Goal: Transaction & Acquisition: Purchase product/service

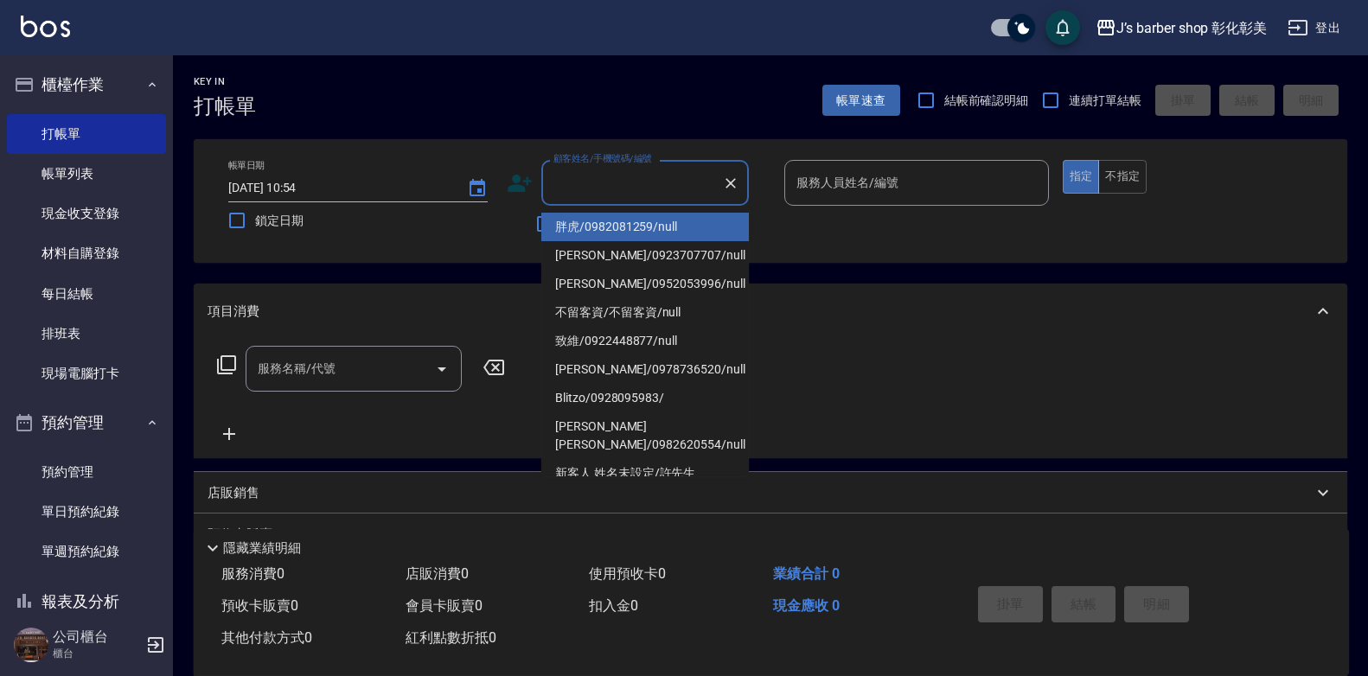
click at [602, 174] on input "顧客姓名/手機號碼/編號" at bounding box center [632, 183] width 166 height 30
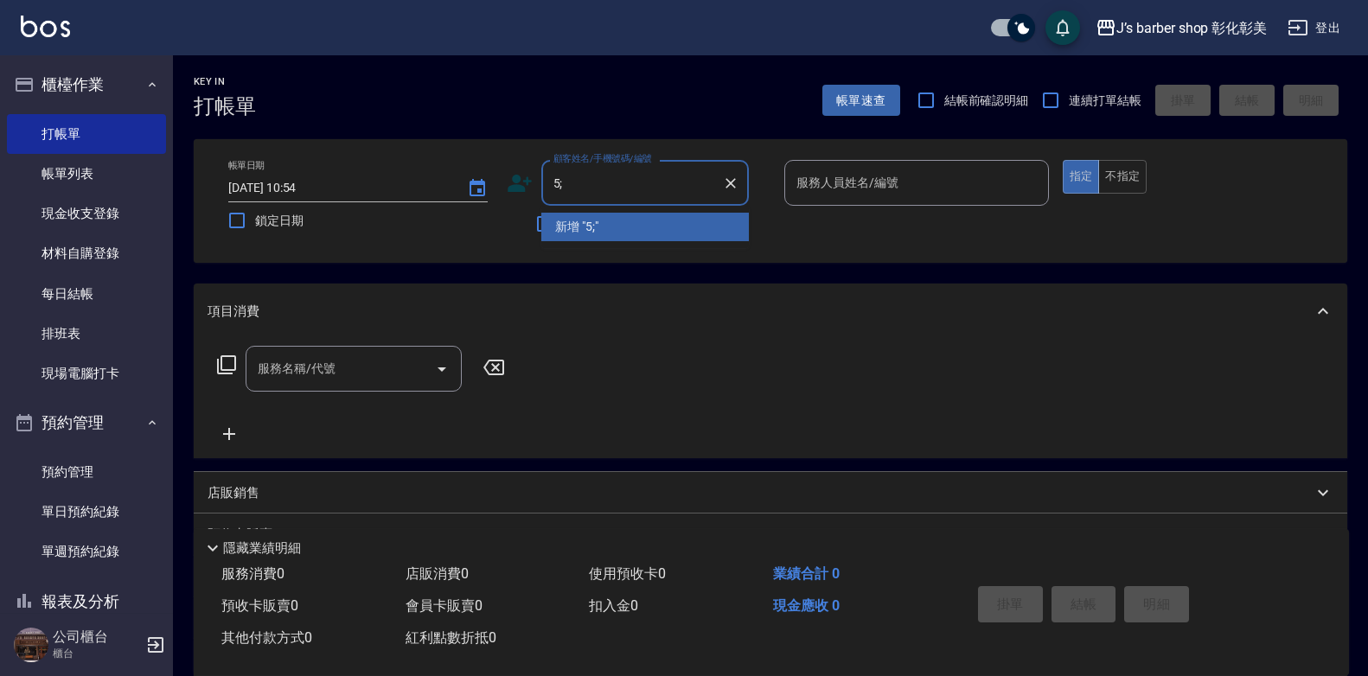
type input "5"
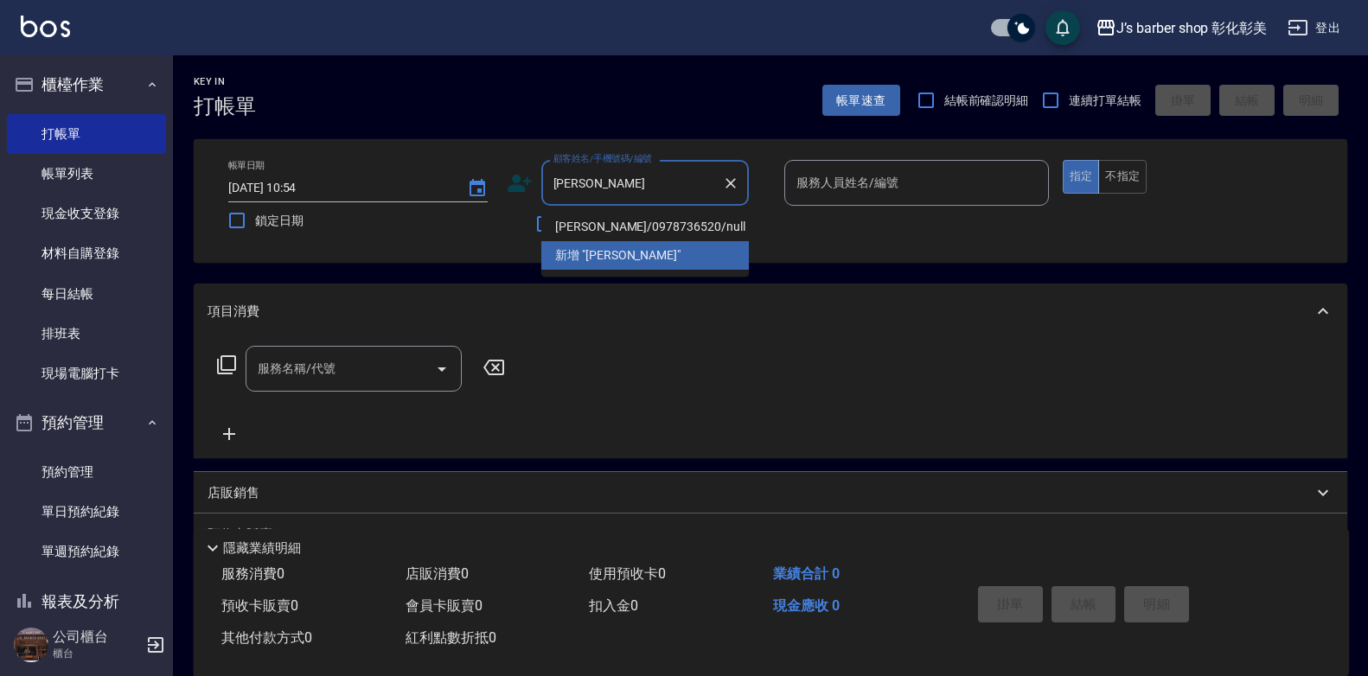
click at [710, 236] on li "[PERSON_NAME]/0978736520/null" at bounding box center [645, 227] width 208 height 29
type input "[PERSON_NAME]/0978736520/null"
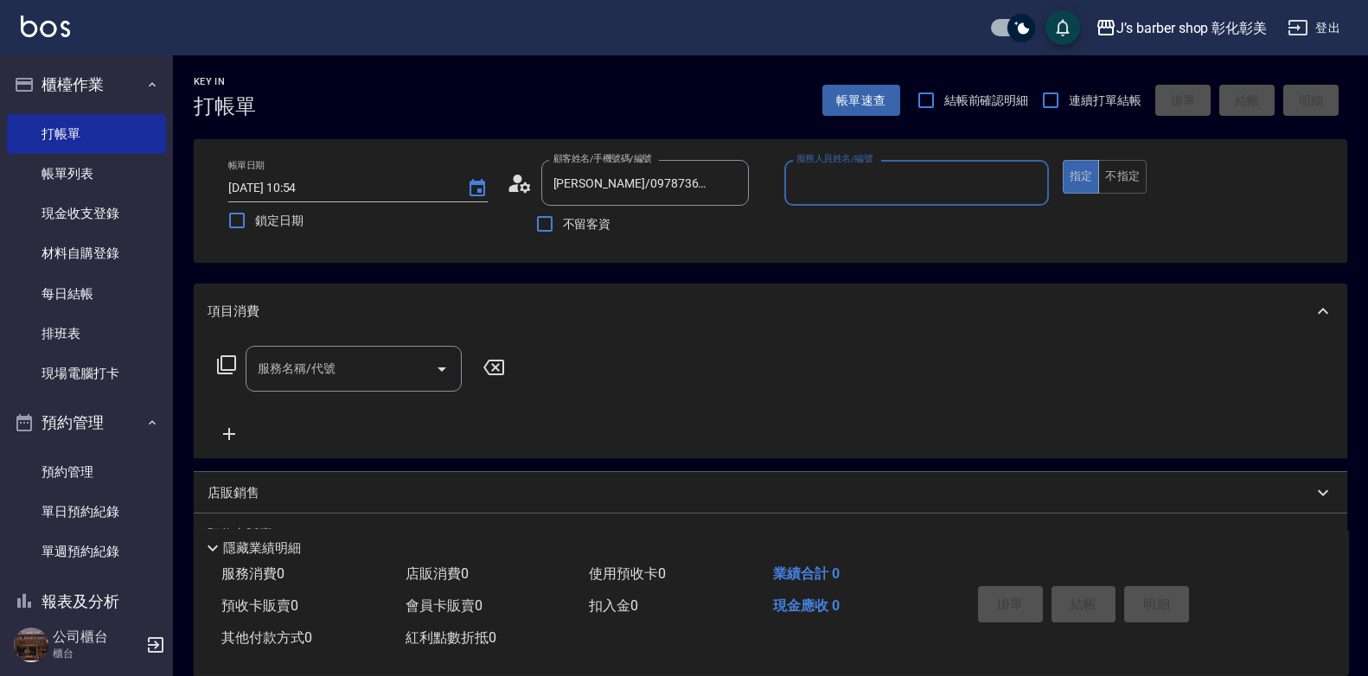
click at [845, 196] on input "服務人員姓名/編號" at bounding box center [916, 183] width 249 height 30
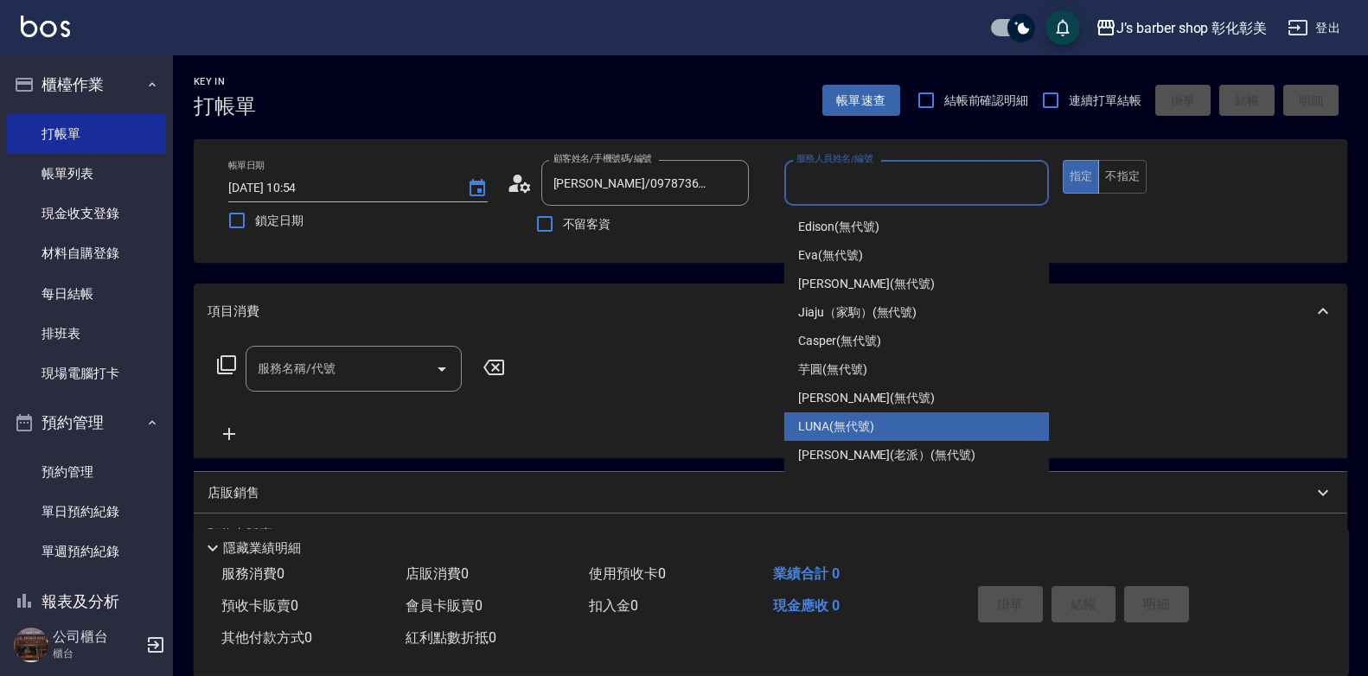
click at [859, 424] on span "LUNA (無代號)" at bounding box center [836, 427] width 76 height 18
type input "LUNA(無代號)"
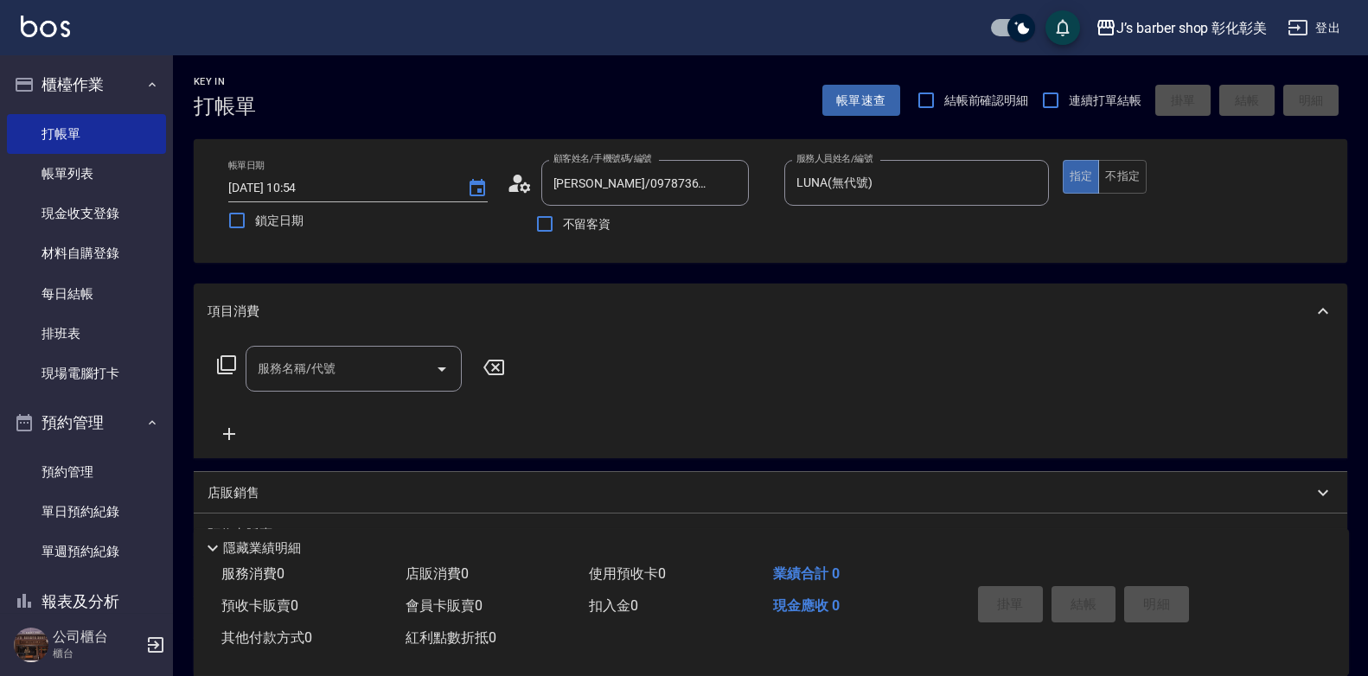
click at [538, 191] on div "顧客姓名/手機號碼/編號 [PERSON_NAME]/0978736520/null 顧客姓名/手機號碼/編號" at bounding box center [639, 183] width 265 height 46
click at [530, 187] on icon at bounding box center [520, 183] width 26 height 26
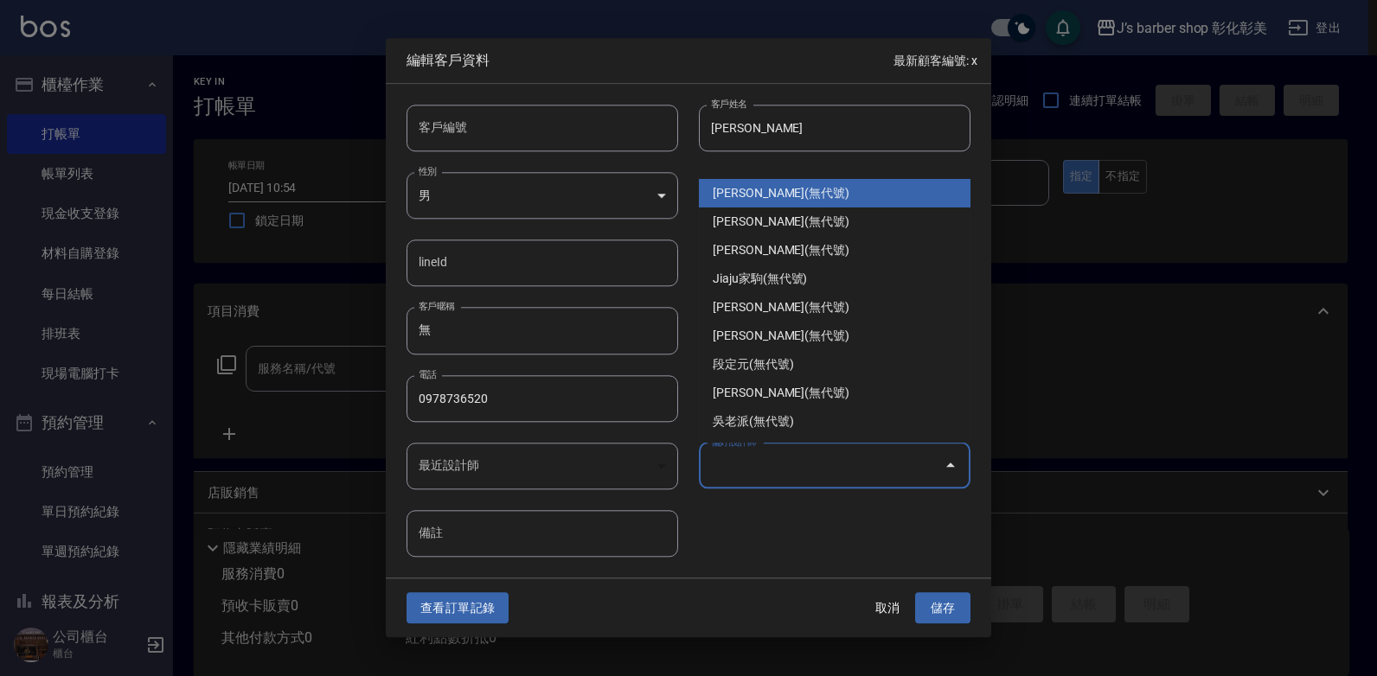
click at [789, 468] on input "偏好設計師" at bounding box center [822, 466] width 230 height 30
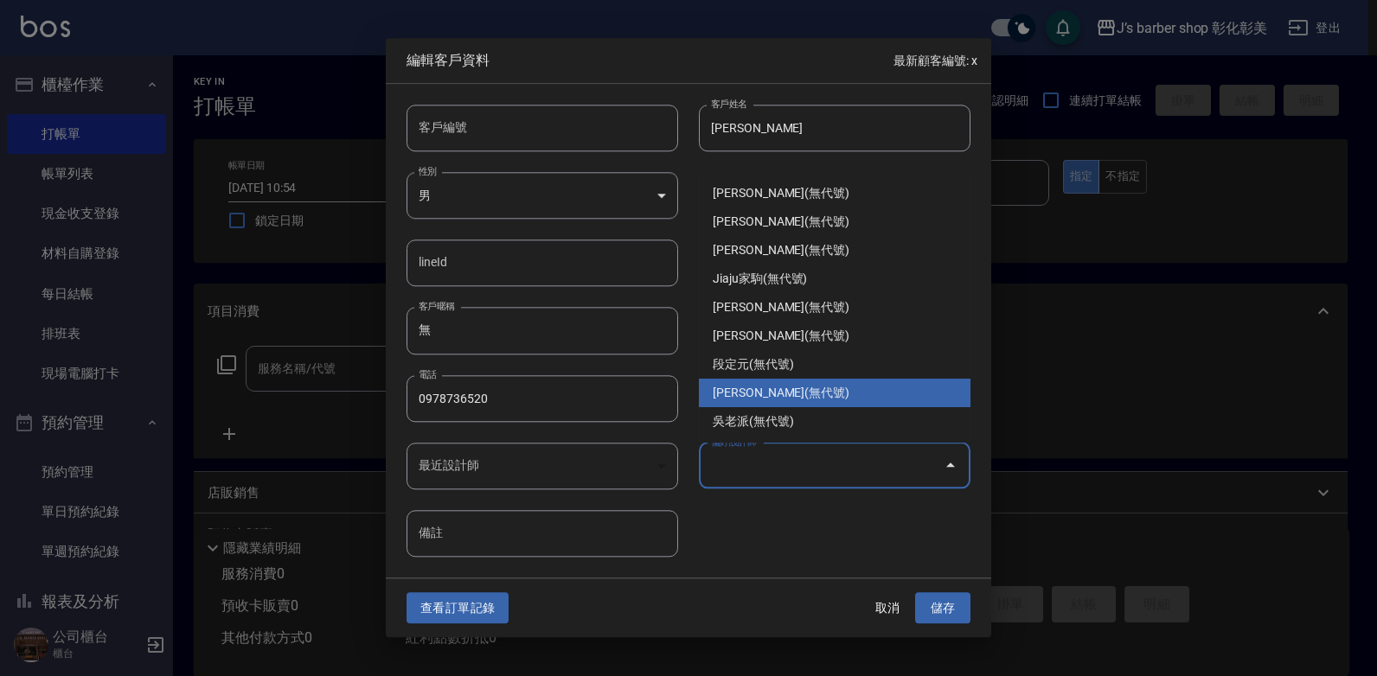
click at [761, 397] on li "[PERSON_NAME](無代號)" at bounding box center [835, 393] width 272 height 29
type input "許雅婷"
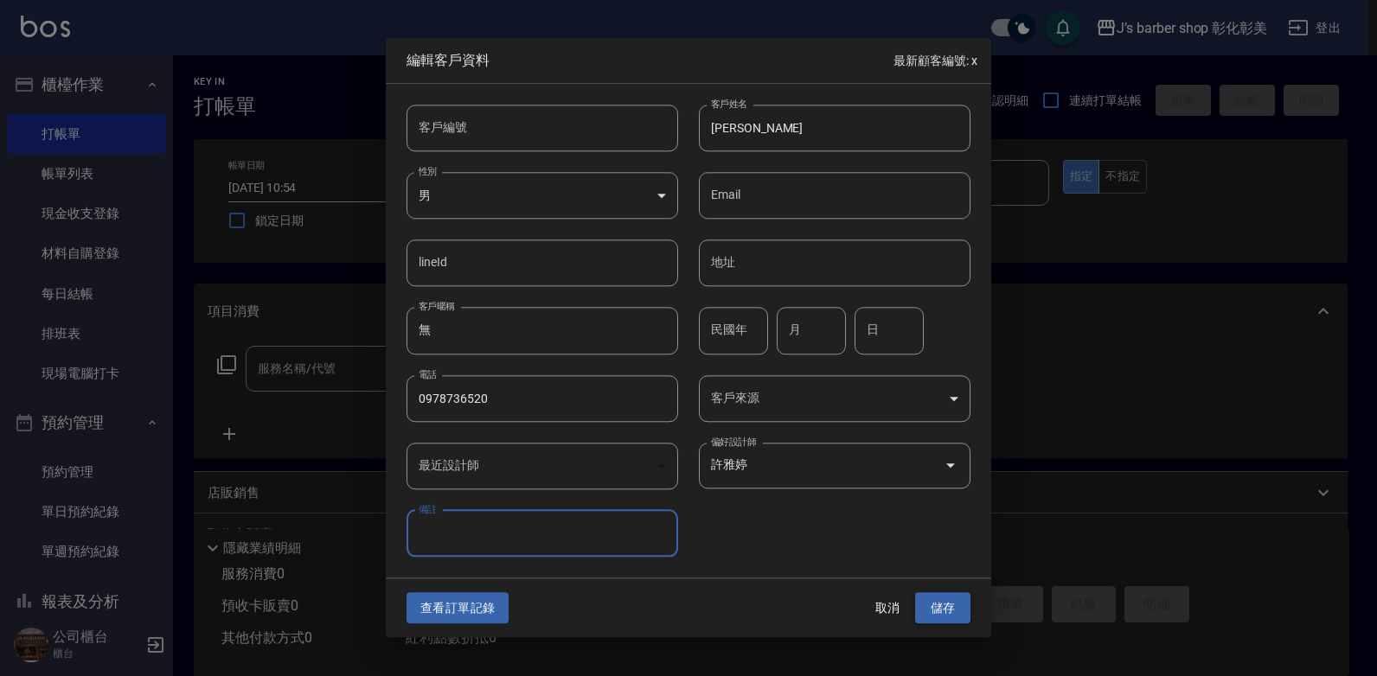
click at [941, 611] on button "儲存" at bounding box center [942, 608] width 55 height 32
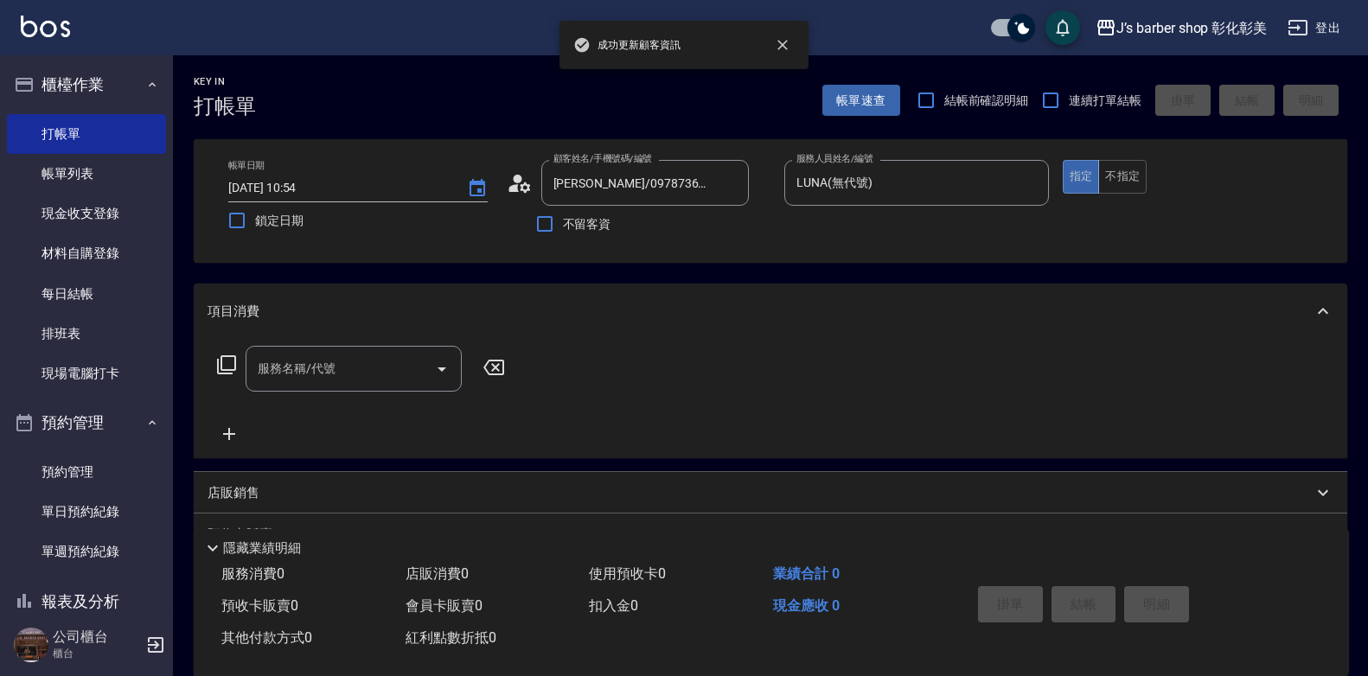
click at [335, 372] on div "服務名稱/代號 服務名稱/代號" at bounding box center [354, 369] width 216 height 46
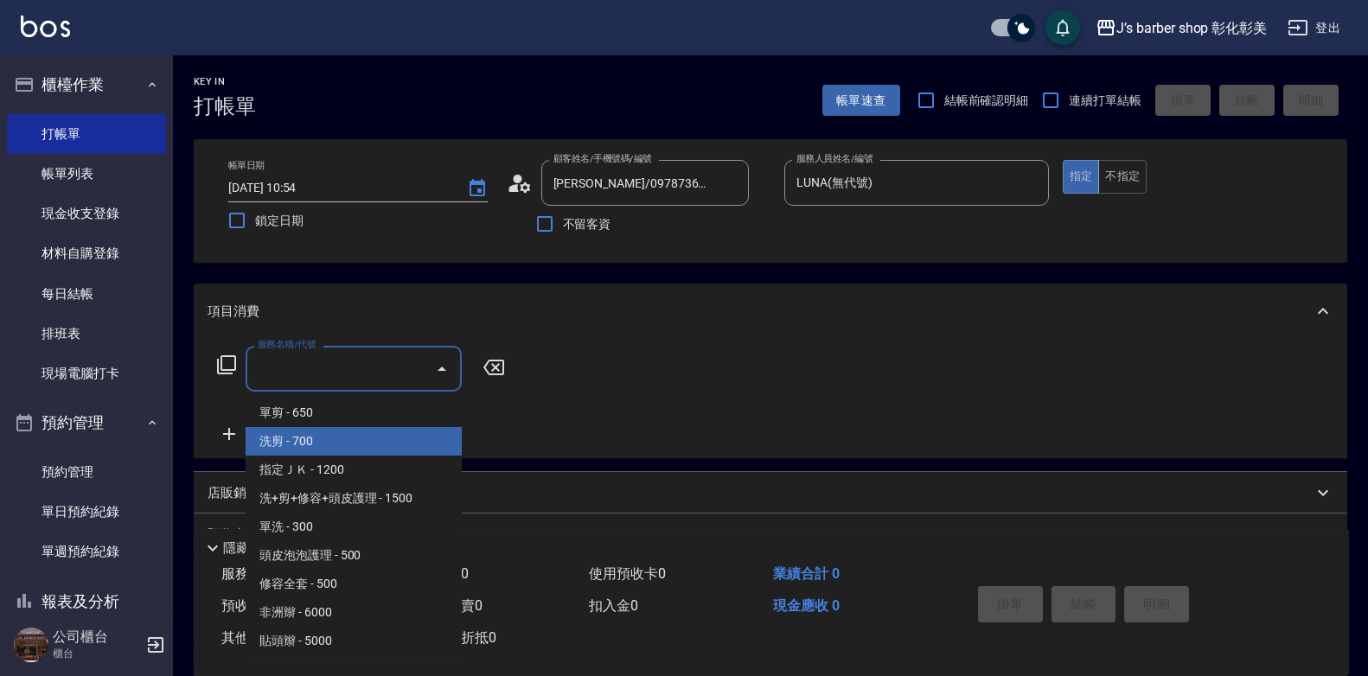
click at [349, 438] on span "洗剪 - 700" at bounding box center [354, 441] width 216 height 29
click at [349, 438] on div "服務名稱/代號 服務名稱/代號" at bounding box center [362, 395] width 308 height 99
type input "洗剪(101)"
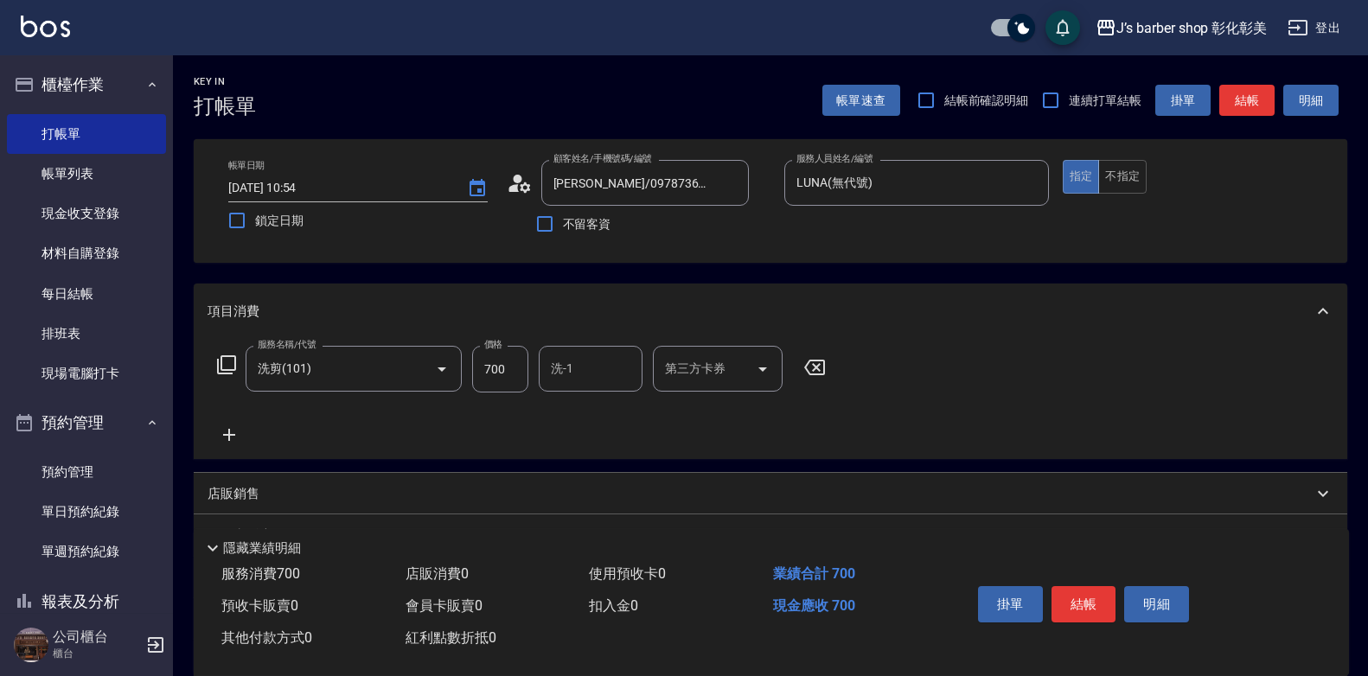
drag, startPoint x: 349, startPoint y: 438, endPoint x: 498, endPoint y: 368, distance: 164.9
click at [496, 368] on input "700" at bounding box center [500, 369] width 56 height 47
type input "800"
click at [600, 372] on input "洗-1" at bounding box center [591, 369] width 88 height 30
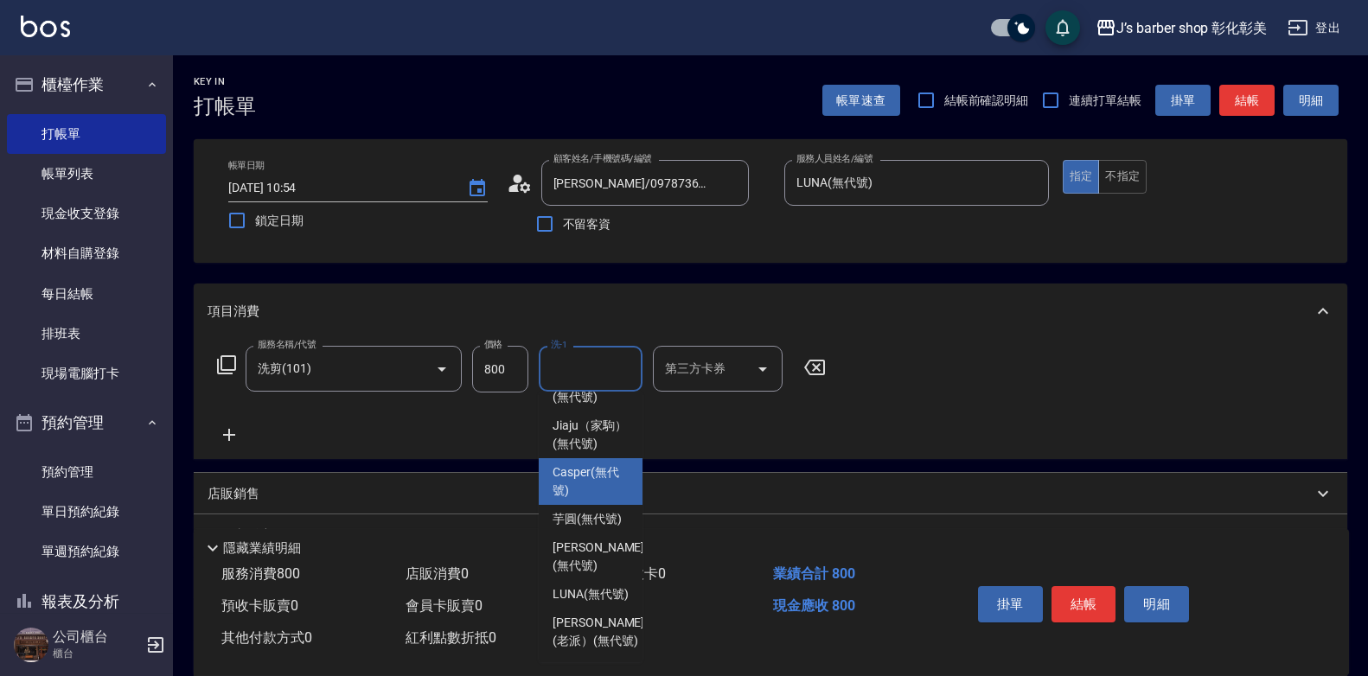
scroll to position [173, 0]
click at [606, 593] on span "LUNA (無代號)" at bounding box center [591, 595] width 76 height 18
type input "LUNA(無代號)"
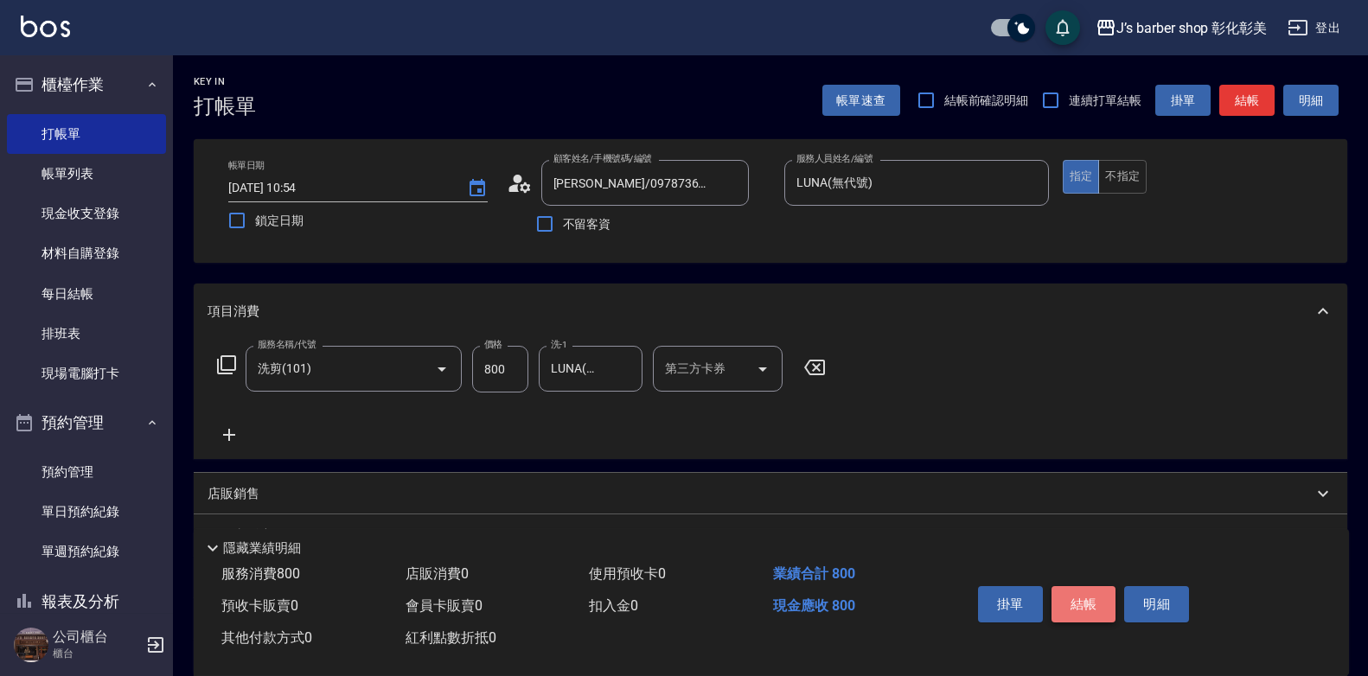
click at [1100, 600] on button "結帳" at bounding box center [1084, 604] width 65 height 36
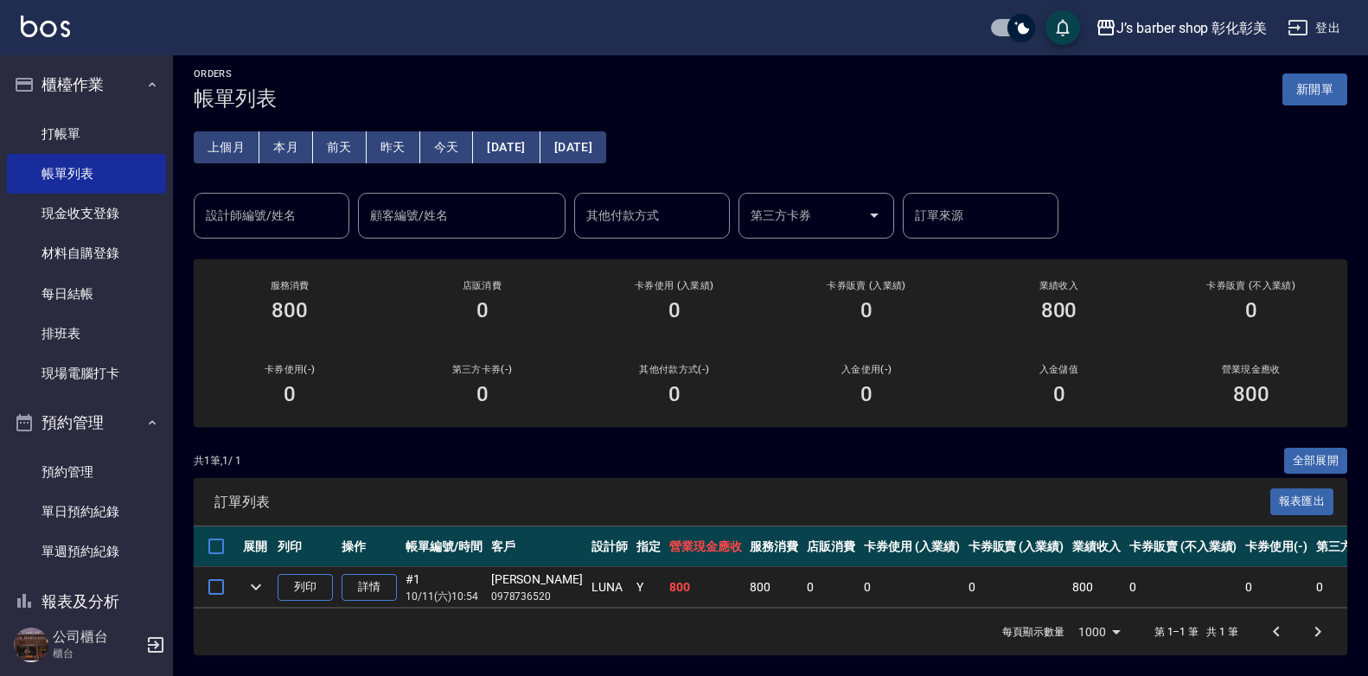
scroll to position [21, 0]
